Goal: Find specific page/section: Find specific page/section

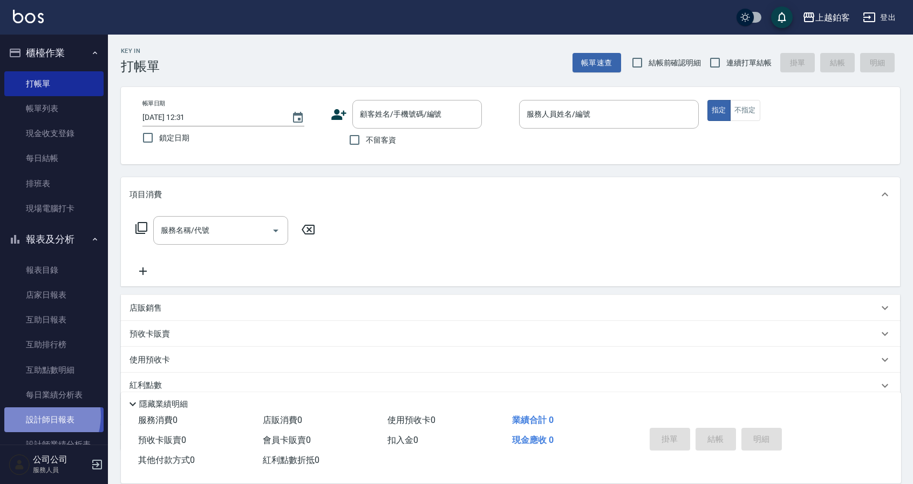
click at [38, 416] on link "設計師日報表" at bounding box center [53, 419] width 99 height 25
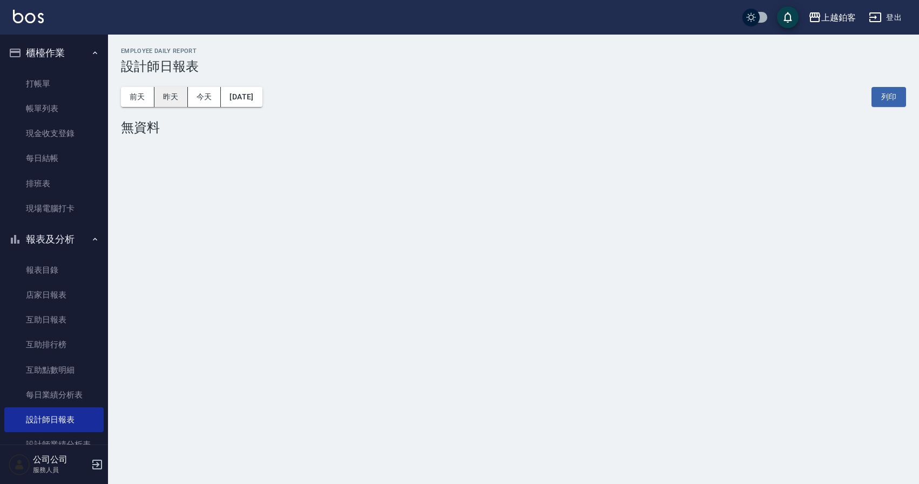
click at [180, 101] on button "昨天" at bounding box center [170, 97] width 33 height 20
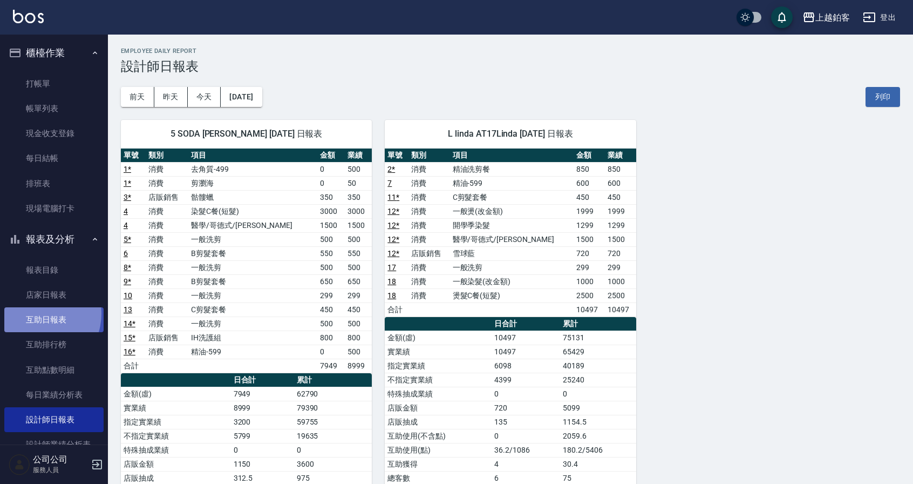
click at [38, 314] on link "互助日報表" at bounding box center [53, 319] width 99 height 25
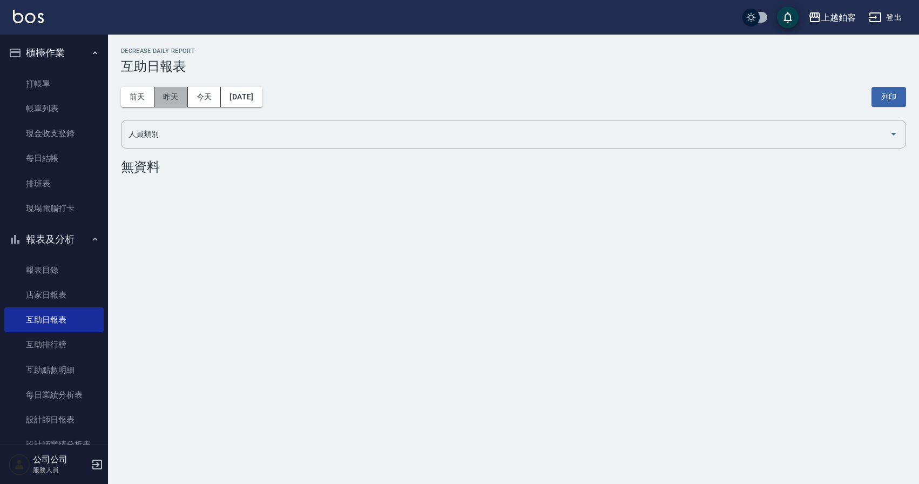
click at [179, 100] on button "昨天" at bounding box center [170, 97] width 33 height 20
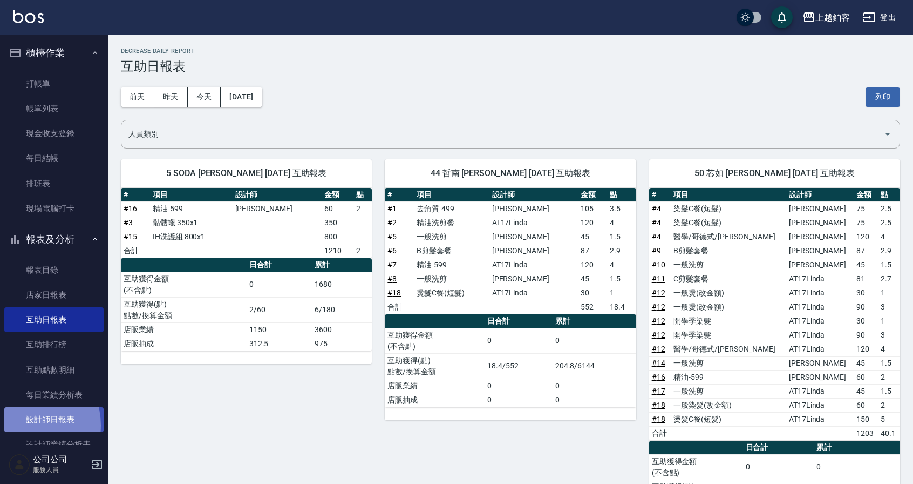
click at [26, 425] on link "設計師日報表" at bounding box center [53, 419] width 99 height 25
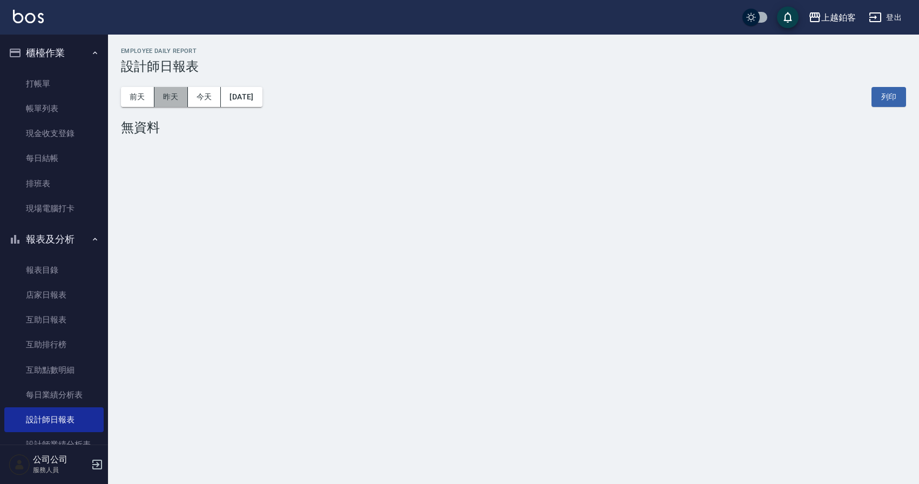
click at [178, 100] on button "昨天" at bounding box center [170, 97] width 33 height 20
